Goal: Information Seeking & Learning: Find specific page/section

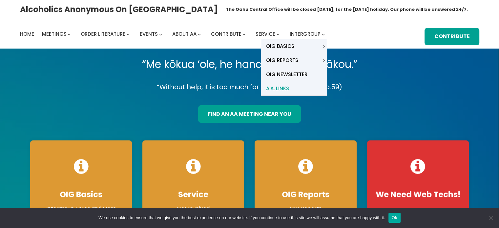
click at [282, 88] on span "A.A. Links" at bounding box center [277, 88] width 23 height 9
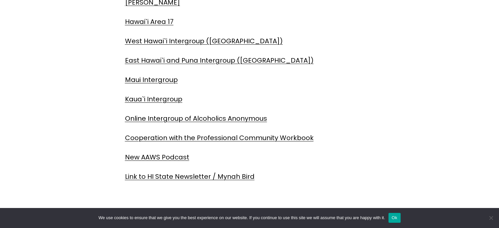
scroll to position [230, 0]
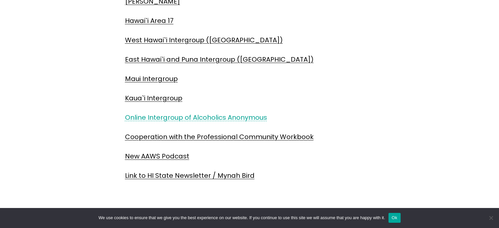
click at [197, 116] on link "Online Intergroup of Alcoholics Anonymous" at bounding box center [196, 117] width 142 height 9
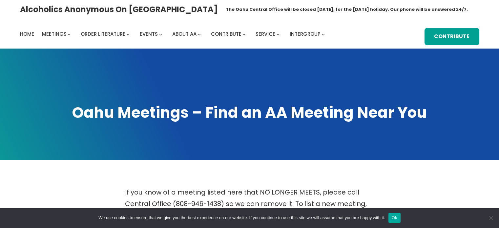
scroll to position [229, 0]
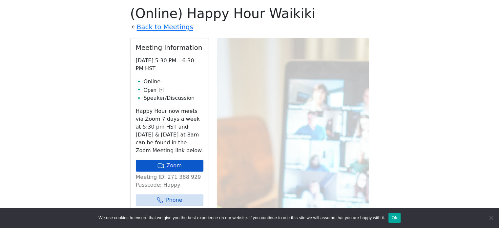
click at [171, 168] on link "Zoom" at bounding box center [170, 166] width 68 height 12
